Goal: Information Seeking & Learning: Learn about a topic

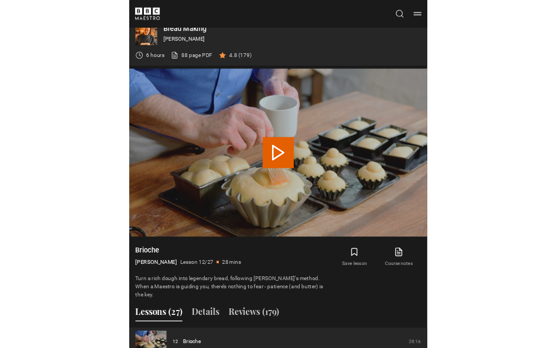
scroll to position [654, 0]
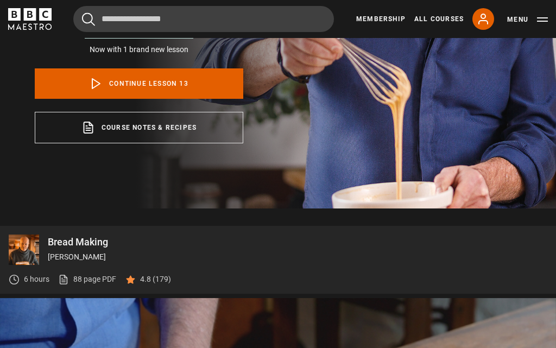
scroll to position [227, 0]
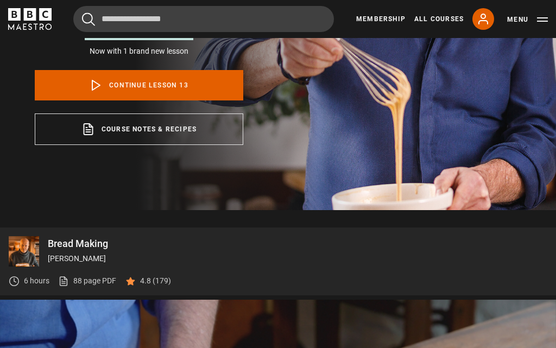
click at [76, 86] on link "Continue lesson 13" at bounding box center [139, 85] width 208 height 30
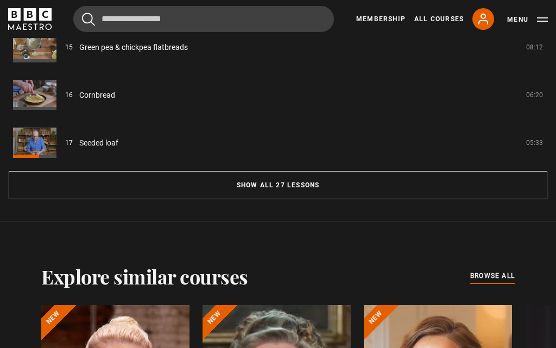
scroll to position [1016, 0]
click at [244, 175] on button "Show all 27 lessons" at bounding box center [278, 185] width 538 height 28
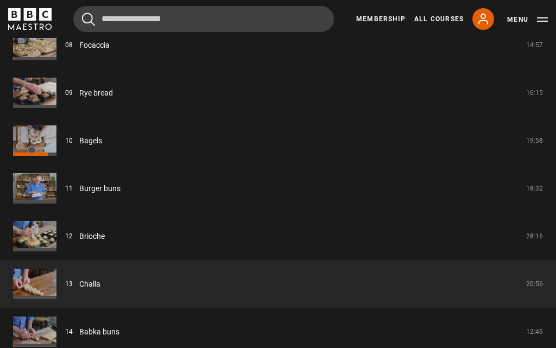
scroll to position [1304, 0]
click at [79, 231] on link "Brioche" at bounding box center [92, 236] width 26 height 11
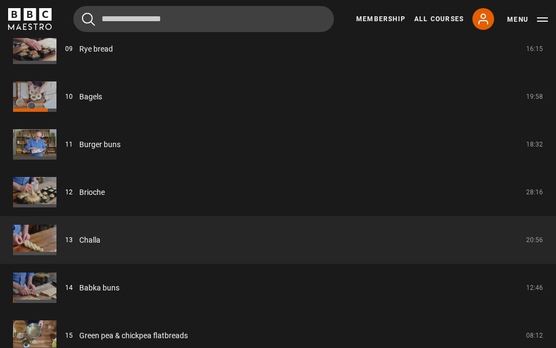
click at [80, 187] on link "Brioche" at bounding box center [92, 192] width 26 height 11
click at [81, 187] on link "Brioche" at bounding box center [92, 192] width 26 height 11
click at [81, 197] on link "Brioche" at bounding box center [92, 192] width 26 height 11
click at [79, 187] on link "Brioche" at bounding box center [92, 192] width 26 height 11
click at [81, 187] on link "Brioche" at bounding box center [92, 192] width 26 height 11
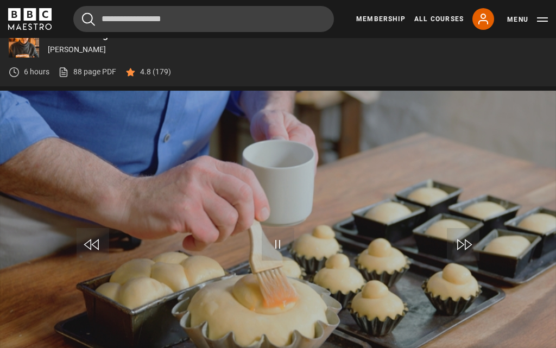
scroll to position [490, 0]
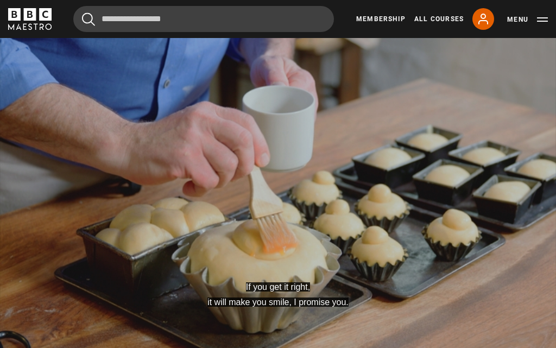
click at [432, 202] on video-js "If you get it right, it will make you smile, I promise you. Video Player is loa…" at bounding box center [278, 192] width 556 height 313
click at [184, 142] on video-js "Video Player is loading. Play Lesson Brioche 10s Skip Back 10 seconds Pause 10s…" at bounding box center [278, 192] width 556 height 313
click at [15, 307] on video-js "Video Player is loading. Play Lesson Brioche 10s Skip Back 10 seconds Pause 10s…" at bounding box center [278, 192] width 556 height 313
